Goal: Transaction & Acquisition: Purchase product/service

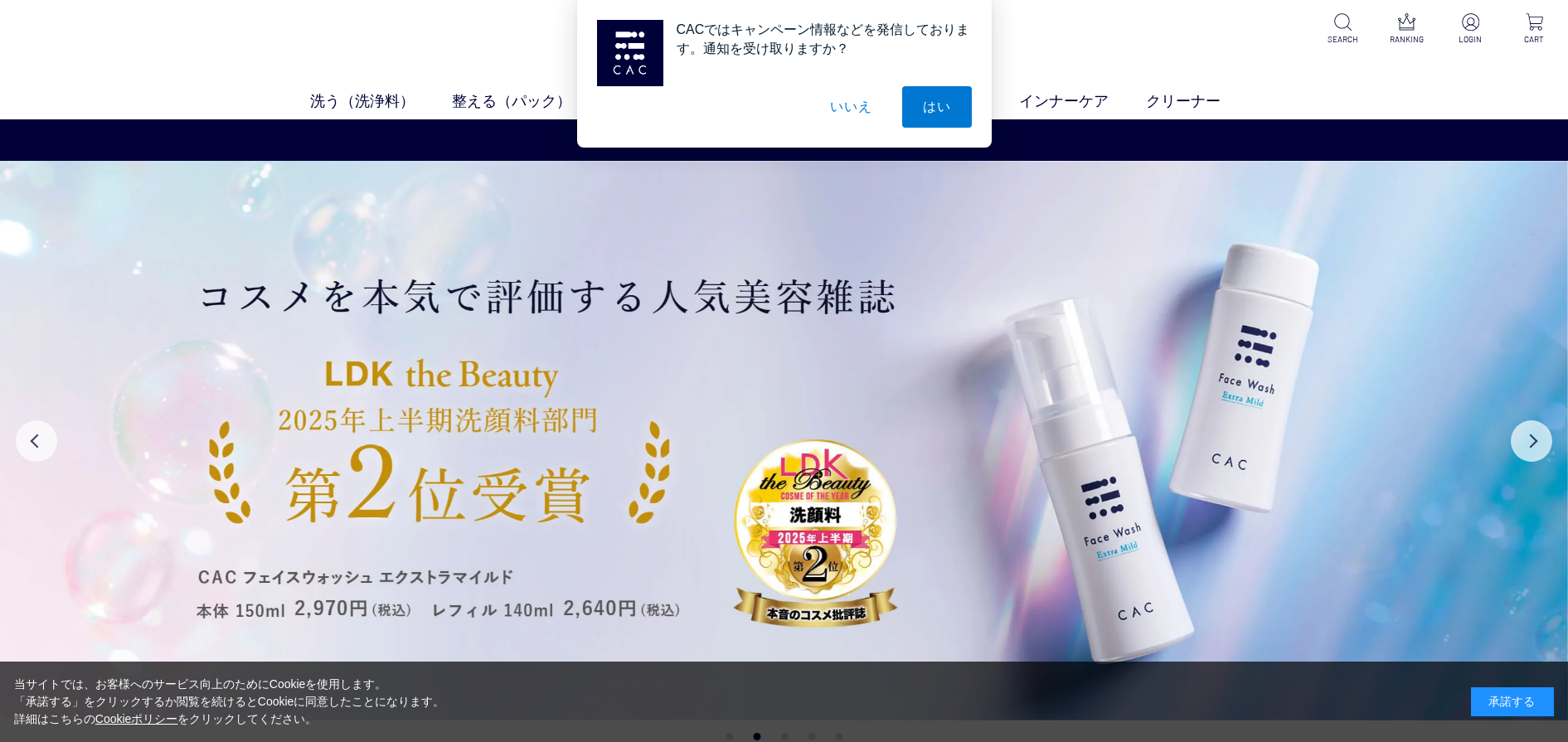
click at [383, 102] on div "CACではキャンペーン情報などを発信しております。通知を受け取りますか？ はい いいえ" at bounding box center [784, 74] width 1568 height 148
click at [849, 113] on button "いいえ" at bounding box center [851, 106] width 83 height 42
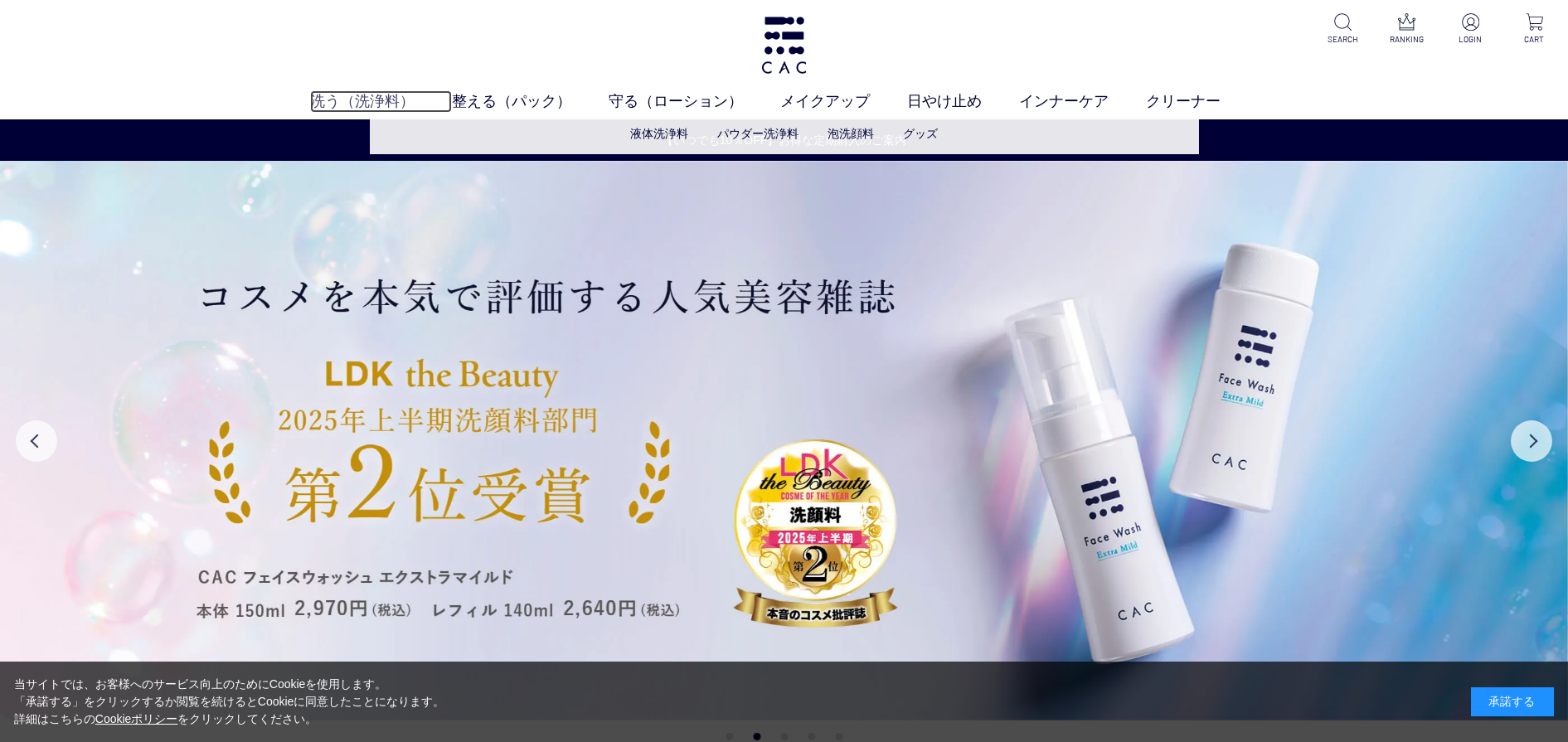
drag, startPoint x: 368, startPoint y: 108, endPoint x: 376, endPoint y: 99, distance: 12.0
click at [368, 109] on link "洗う（洗浄料）" at bounding box center [381, 102] width 141 height 22
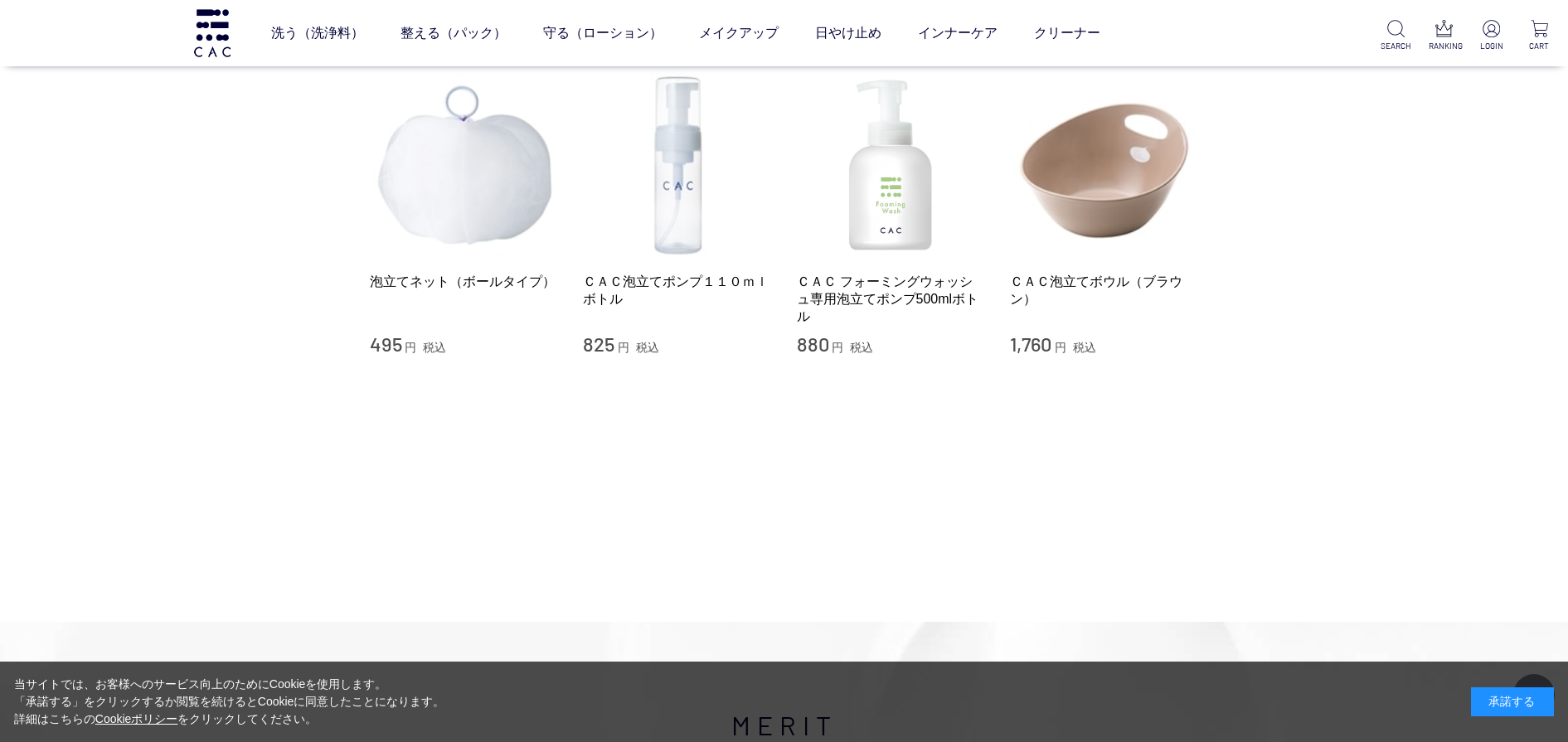
scroll to position [346, 0]
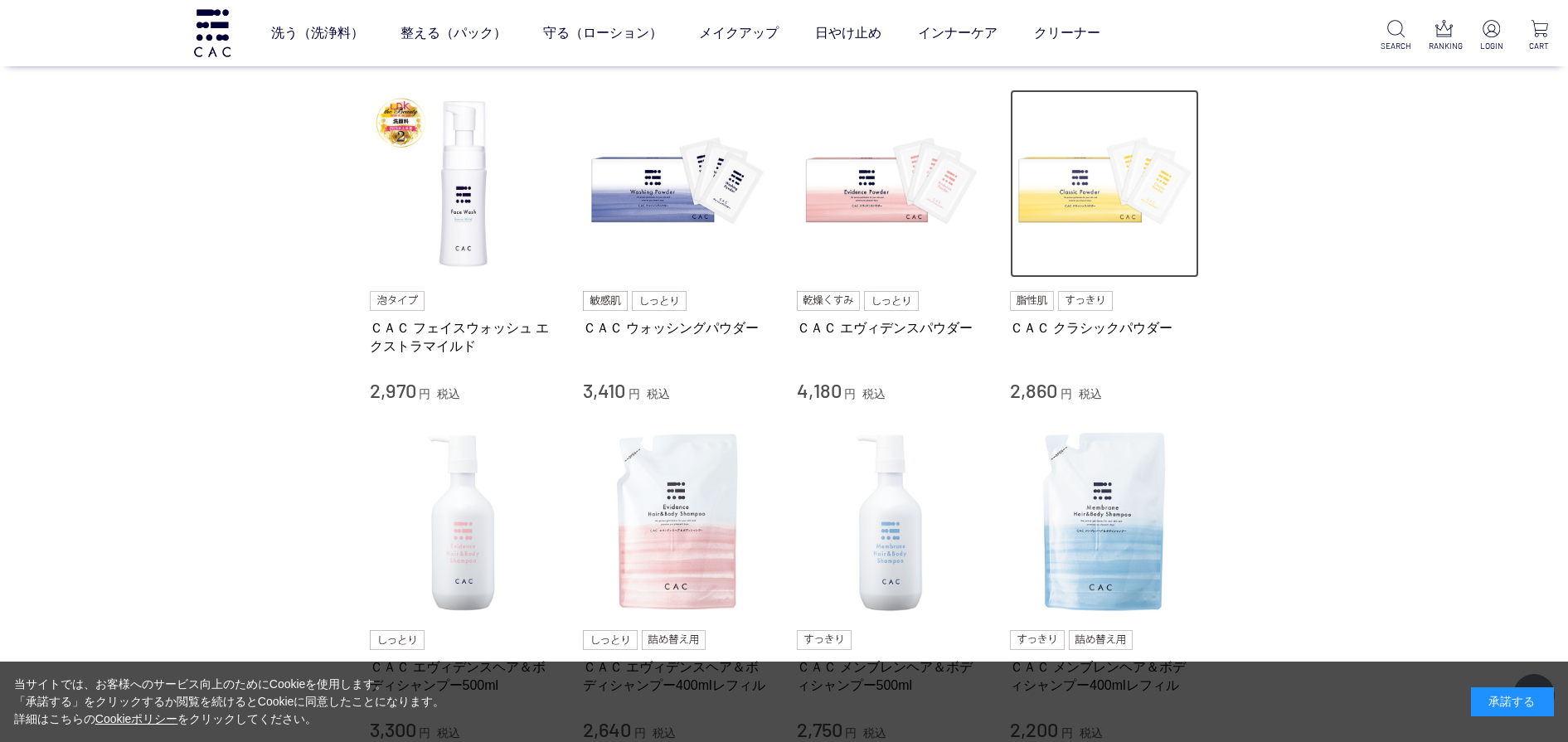
click at [1105, 190] on img at bounding box center [1104, 184] width 189 height 189
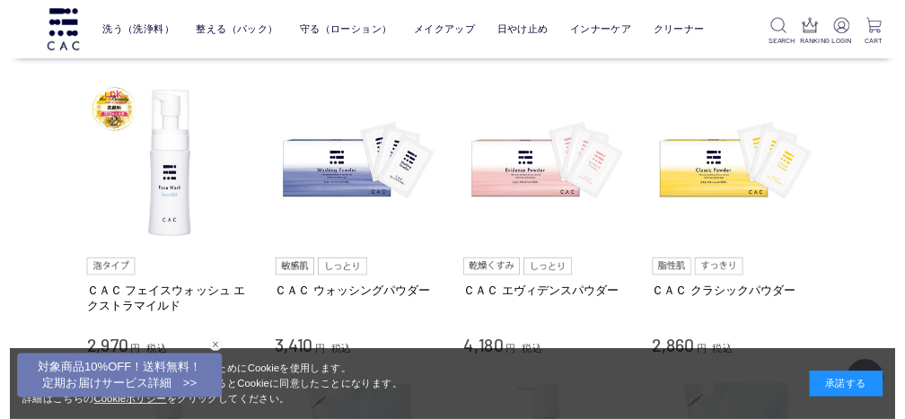
scroll to position [373, 0]
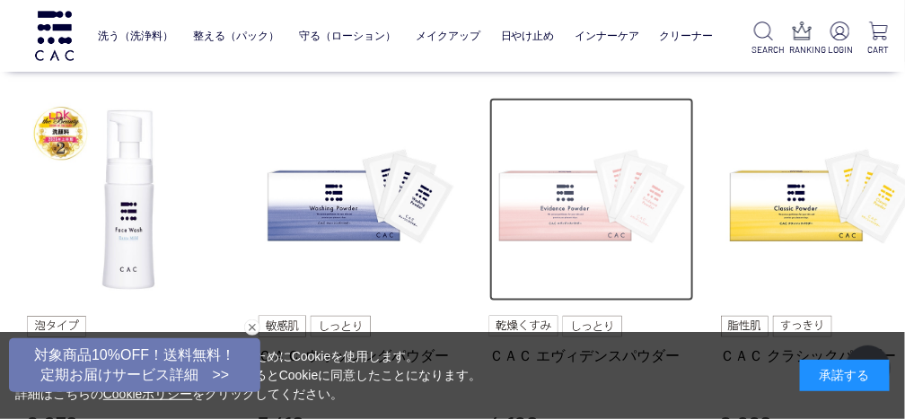
drag, startPoint x: 1690, startPoint y: 8, endPoint x: 514, endPoint y: 171, distance: 1187.0
click at [513, 169] on img at bounding box center [591, 200] width 205 height 205
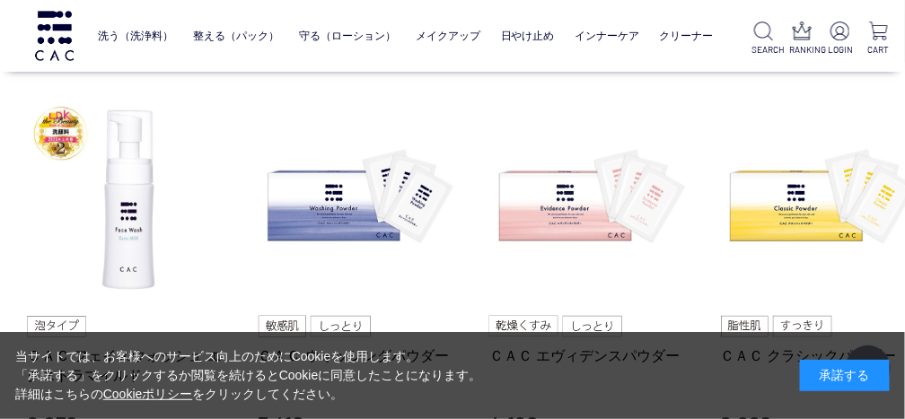
click at [871, 381] on div "承諾する" at bounding box center [845, 375] width 90 height 31
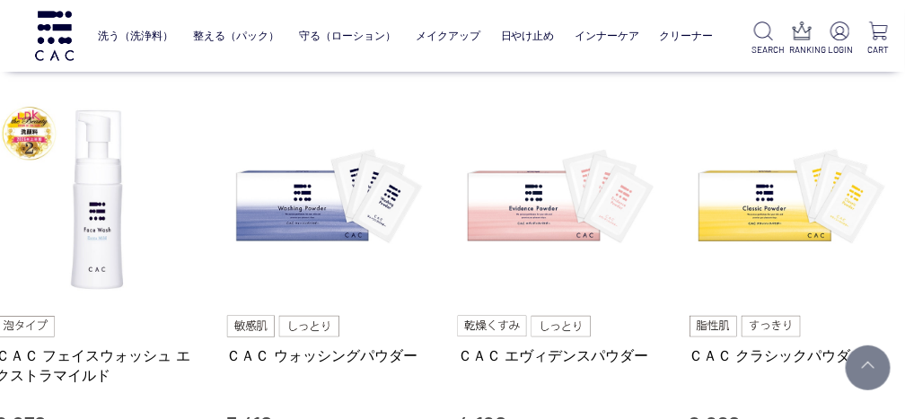
scroll to position [373, 43]
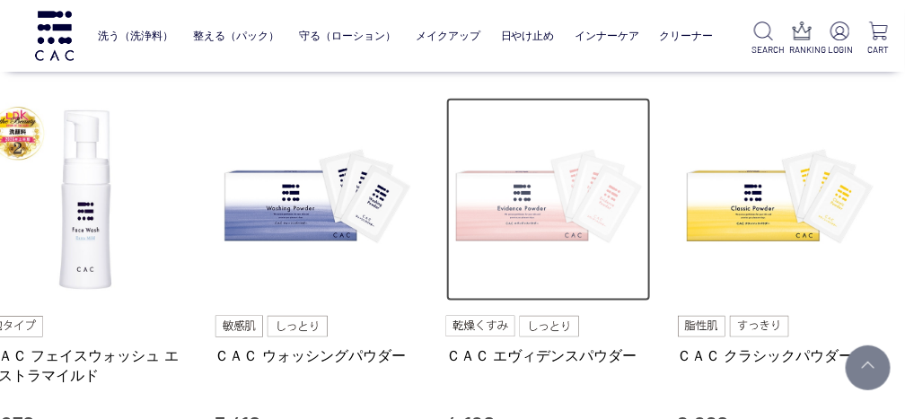
click at [539, 223] on img at bounding box center [548, 200] width 205 height 205
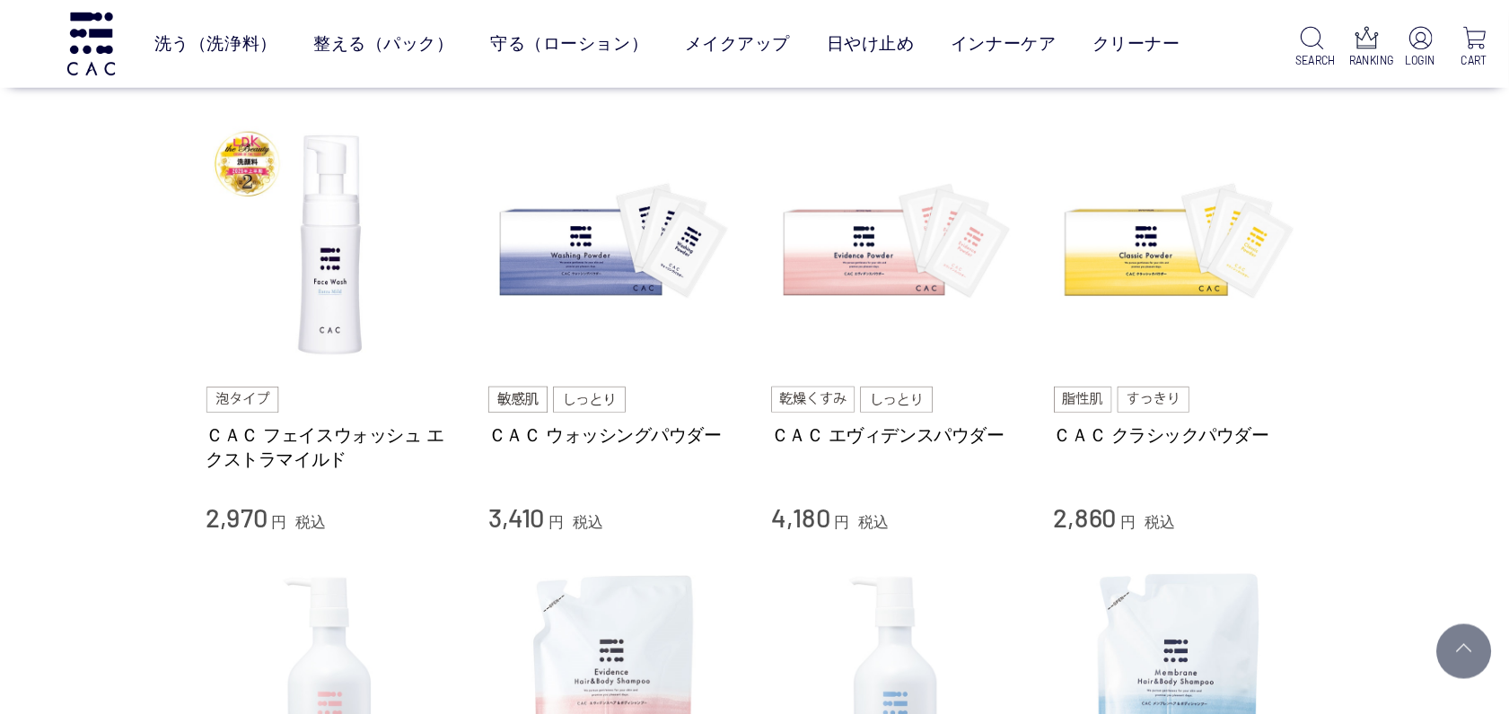
scroll to position [373, 0]
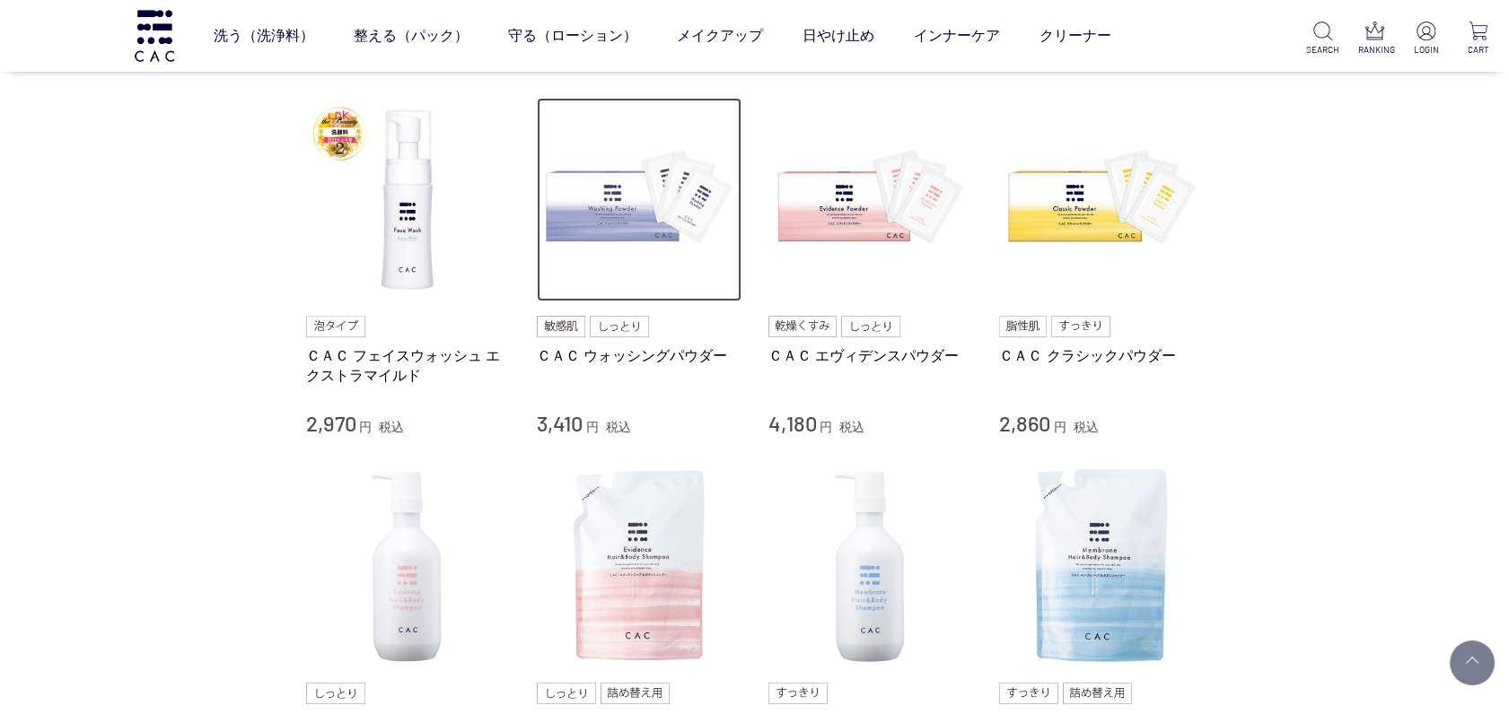
drag, startPoint x: 884, startPoint y: 7, endPoint x: 687, endPoint y: 220, distance: 290.3
click at [687, 220] on img at bounding box center [639, 200] width 205 height 205
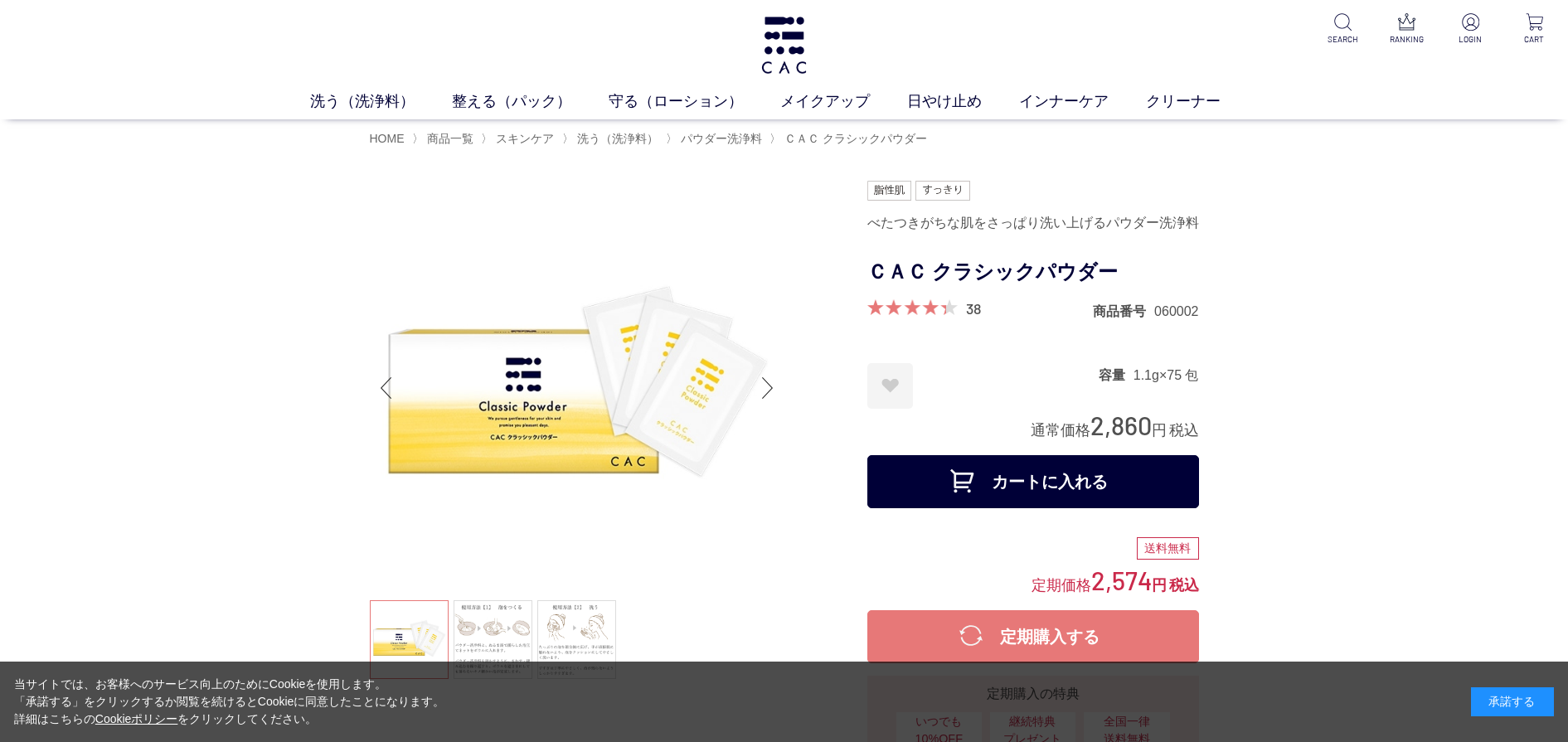
click at [636, 394] on img at bounding box center [577, 388] width 415 height 415
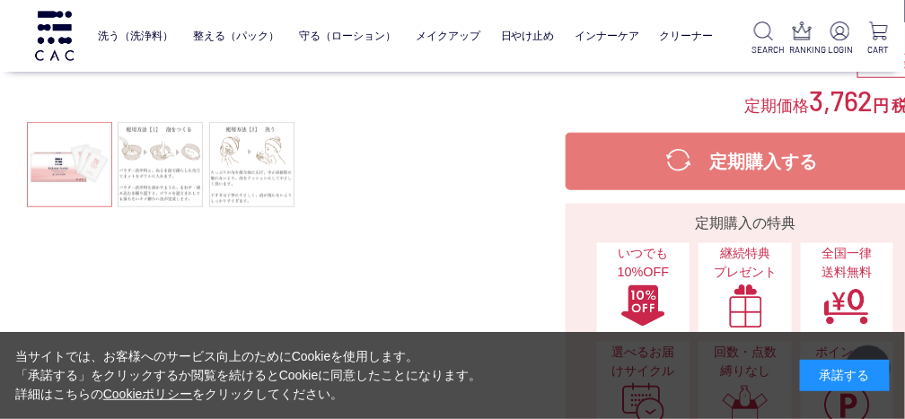
scroll to position [199, 0]
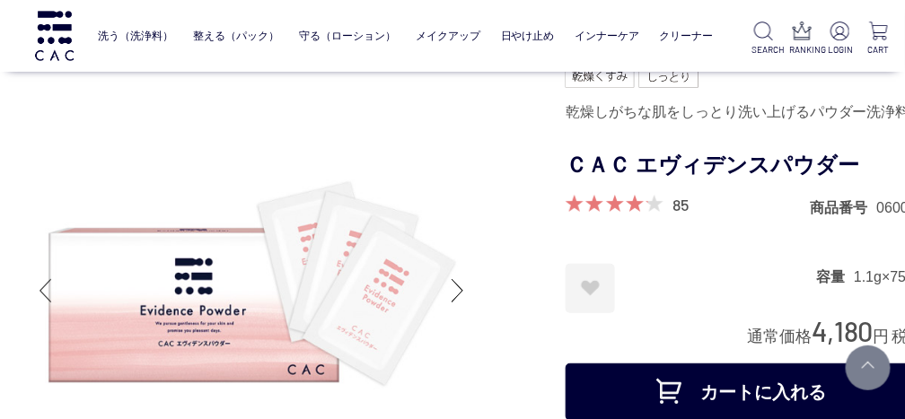
scroll to position [199, 0]
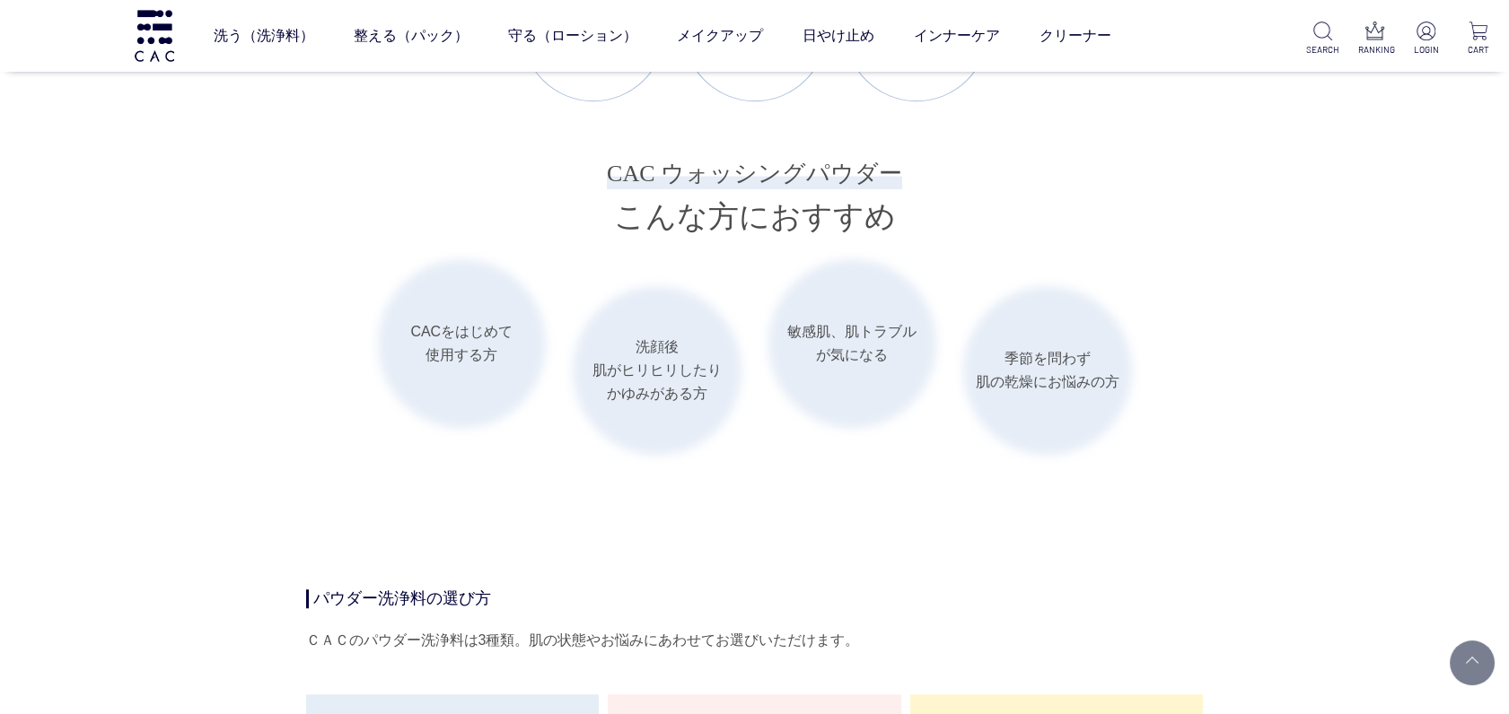
scroll to position [2992, 0]
